Goal: Information Seeking & Learning: Learn about a topic

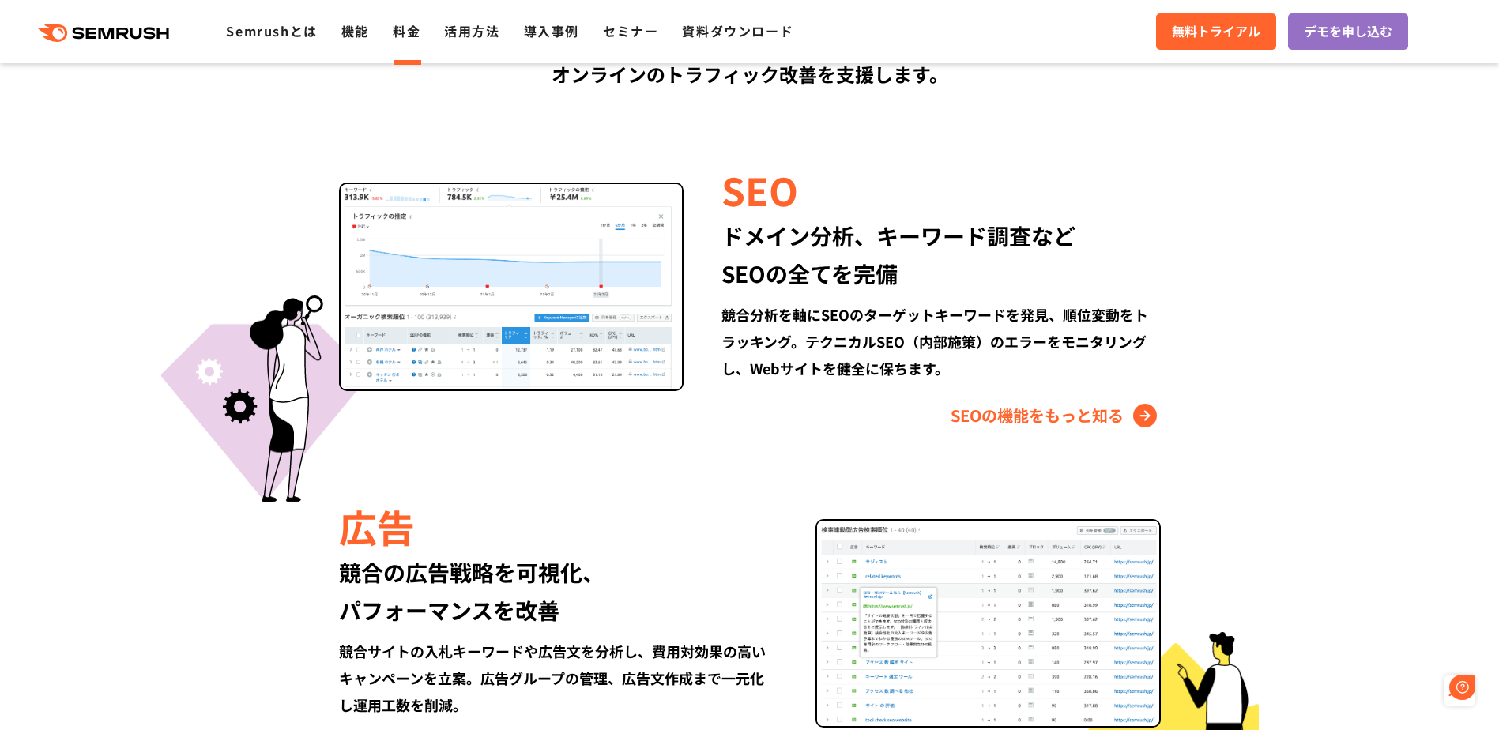
click at [412, 40] on div ".cls {fill: #FF642D;} .cls {fill: #FF642D;} Semrushとは 機能 料金 活用方法 導入事例 セミナー 資料ダウ…" at bounding box center [749, 31] width 1499 height 47
click at [411, 31] on link "料金" at bounding box center [407, 30] width 28 height 19
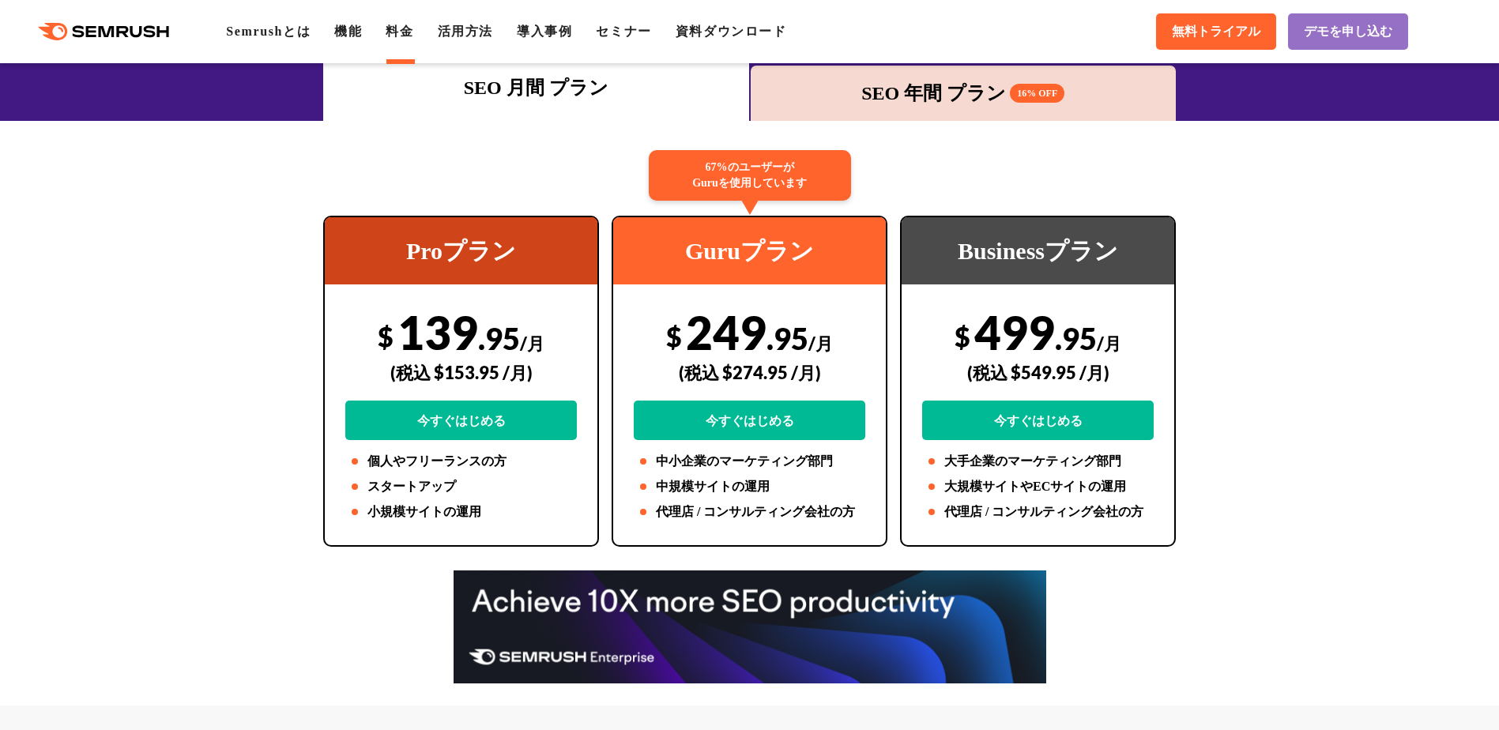
scroll to position [237, 0]
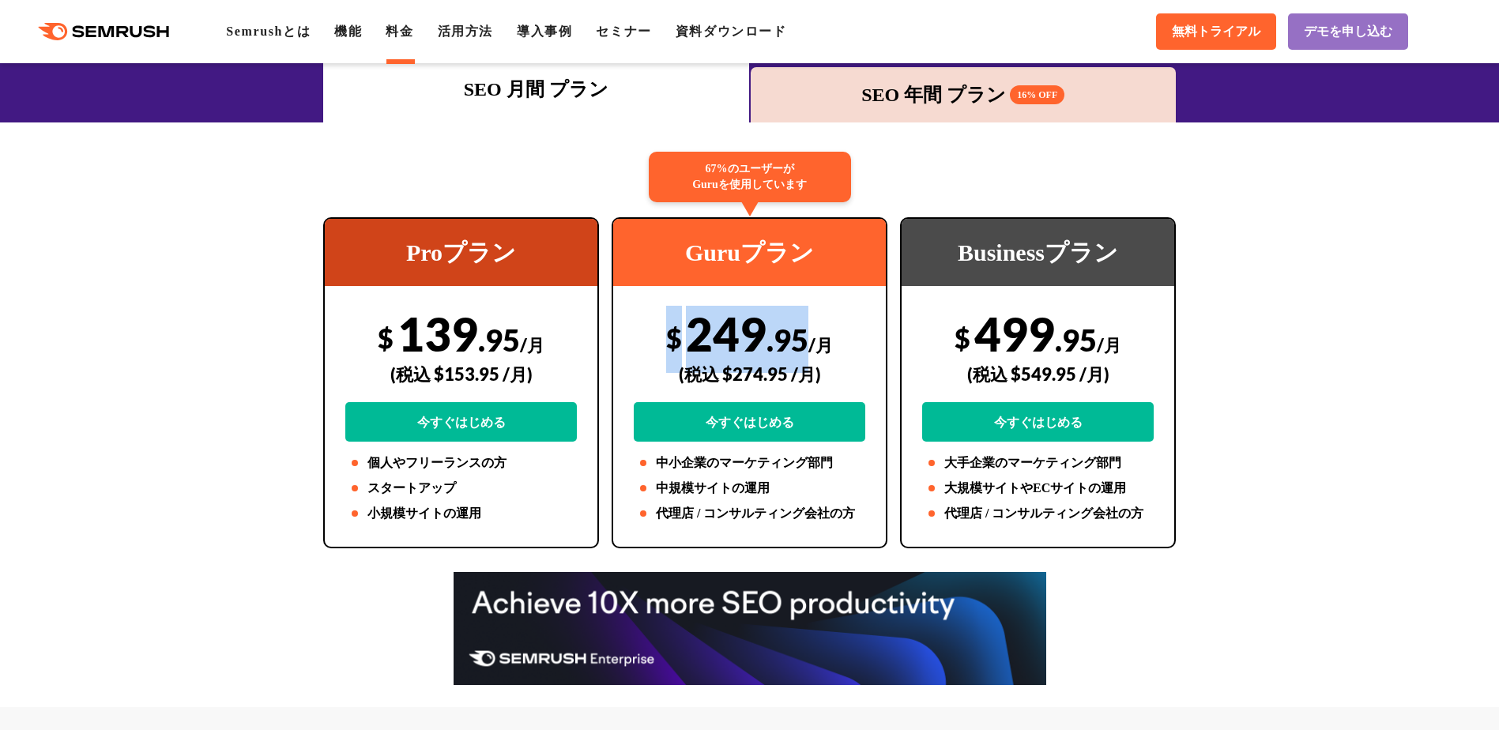
drag, startPoint x: 657, startPoint y: 335, endPoint x: 804, endPoint y: 333, distance: 147.7
click at [804, 333] on div "$ 249 .95 /月 (税込 $274.95 /月) 今すぐはじめる" at bounding box center [749, 374] width 231 height 136
copy div "$ 249 .95"
